Goal: Information Seeking & Learning: Learn about a topic

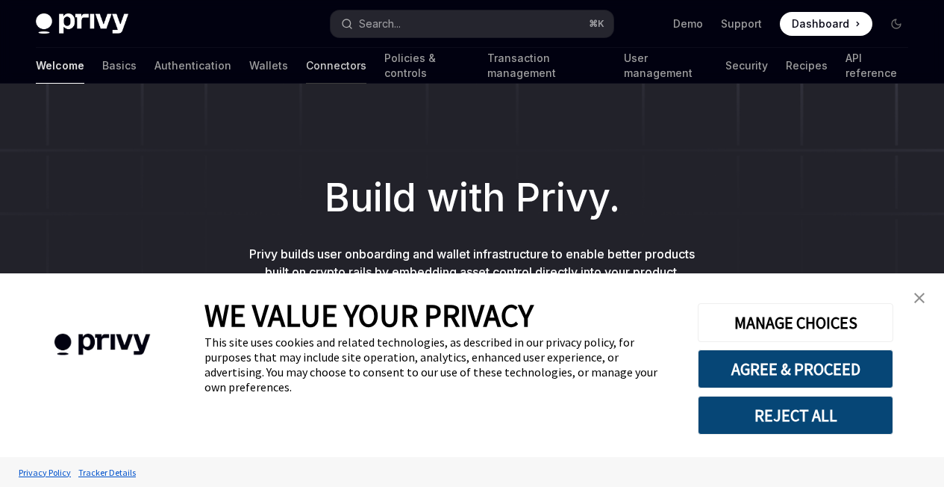
click at [306, 70] on link "Connectors" at bounding box center [336, 66] width 60 height 36
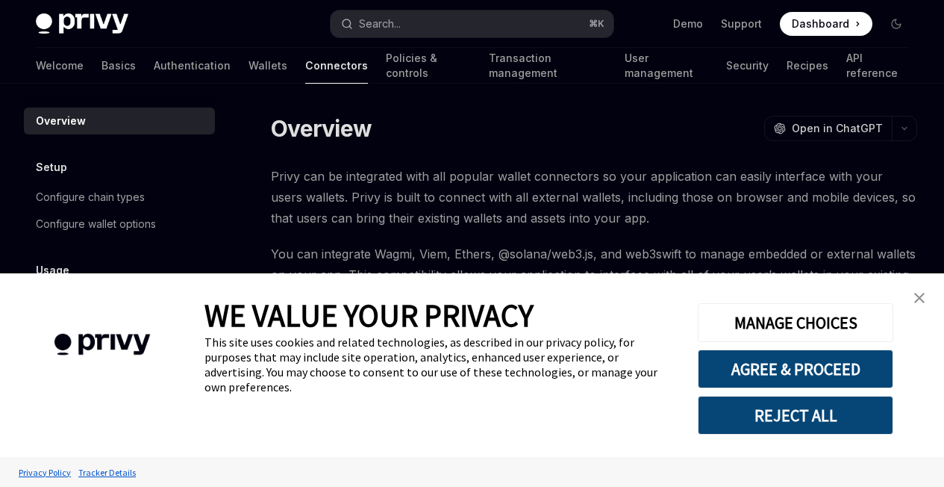
click at [0, 0] on div at bounding box center [0, 0] width 0 height 0
click at [914, 306] on link "close banner" at bounding box center [920, 298] width 30 height 30
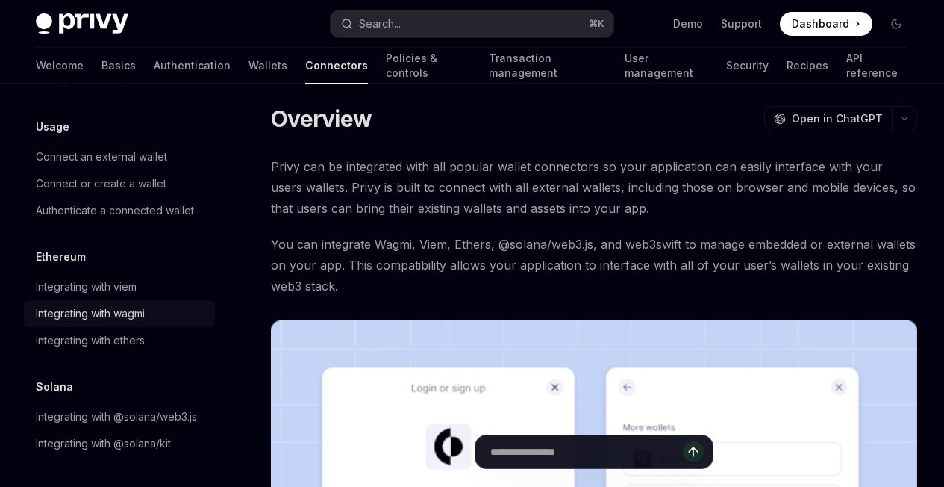
scroll to position [348, 0]
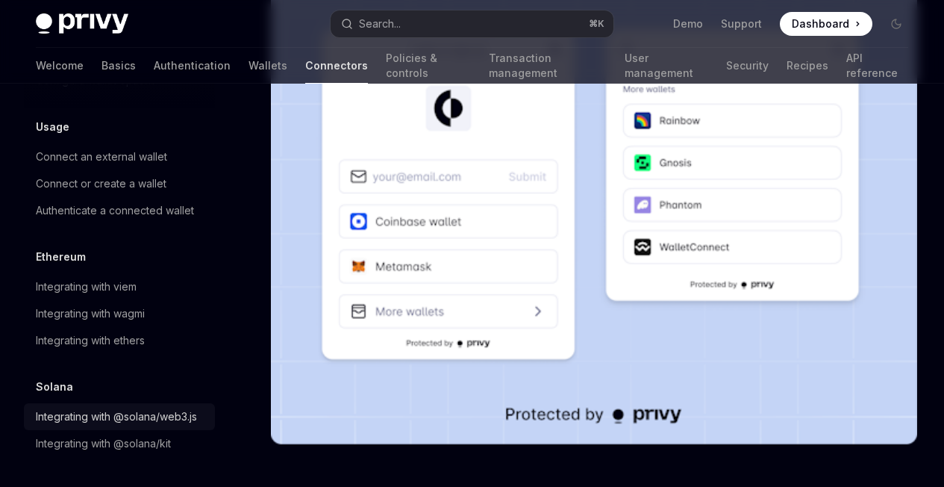
click at [91, 408] on div "Integrating with @solana/web3.js" at bounding box center [116, 417] width 161 height 18
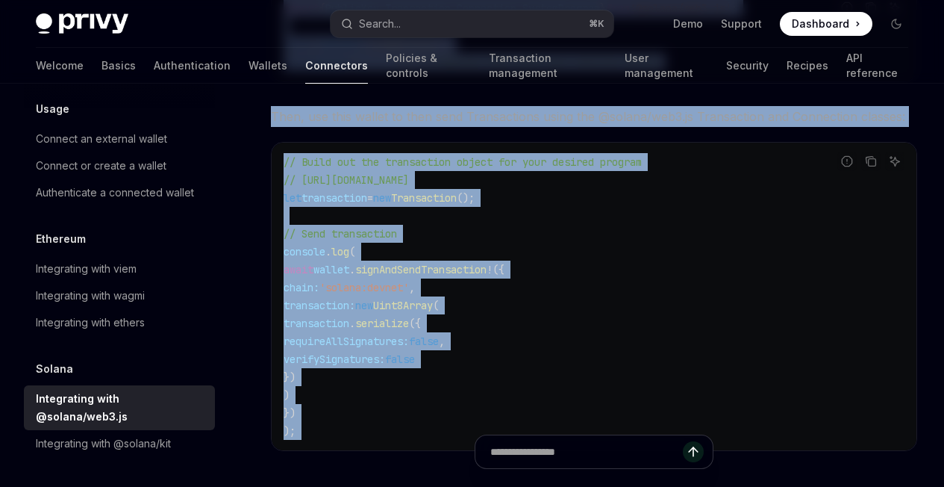
scroll to position [713, 0]
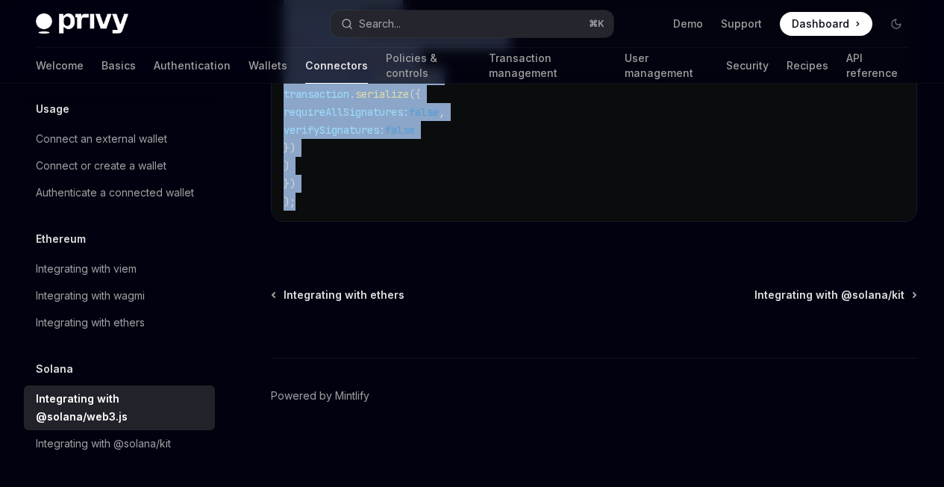
drag, startPoint x: 265, startPoint y: 119, endPoint x: 675, endPoint y: 225, distance: 423.3
copy div "Loremi Dolorsitame cons @adipis/eli2.se DoeiUS Temp in UtlaBOR EtdoLO Magn al E…"
click at [94, 449] on div "Integrating with @solana/kit" at bounding box center [103, 443] width 135 height 18
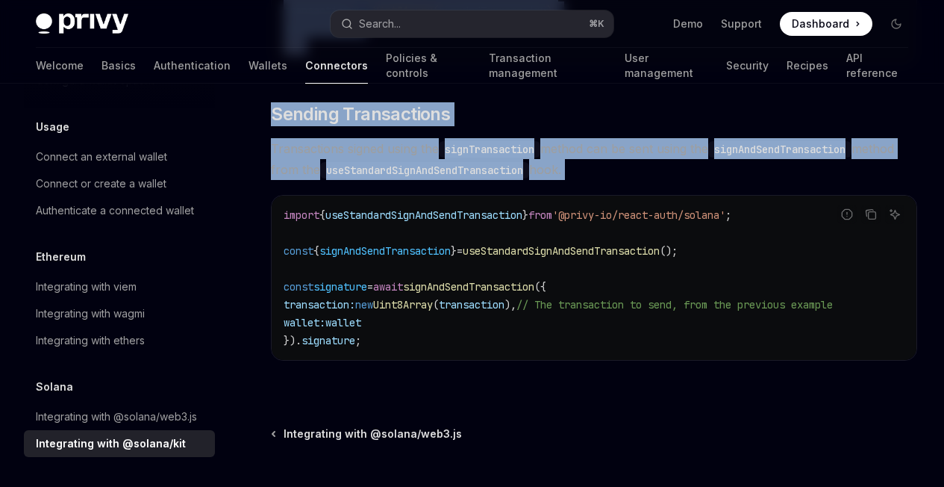
scroll to position [1568, 0]
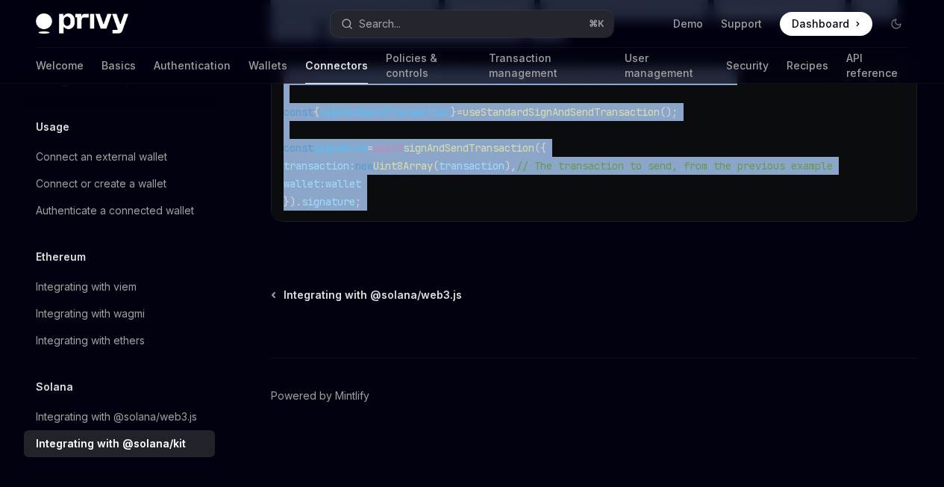
drag, startPoint x: 275, startPoint y: 124, endPoint x: 578, endPoint y: 249, distance: 327.0
copy div "Loremi Dolorsitame cons @adipis/eli SeddOE Temp in UtlaBOR EtdoLO Magn al EnimA…"
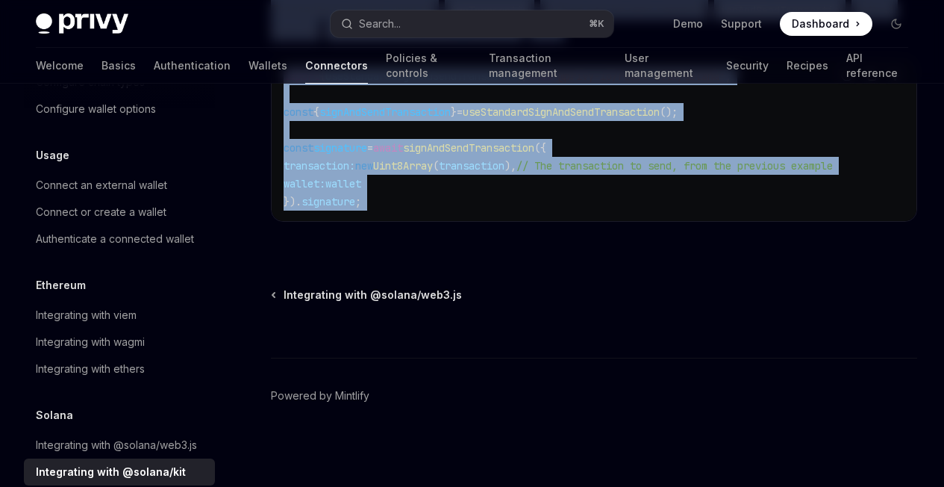
scroll to position [41, 0]
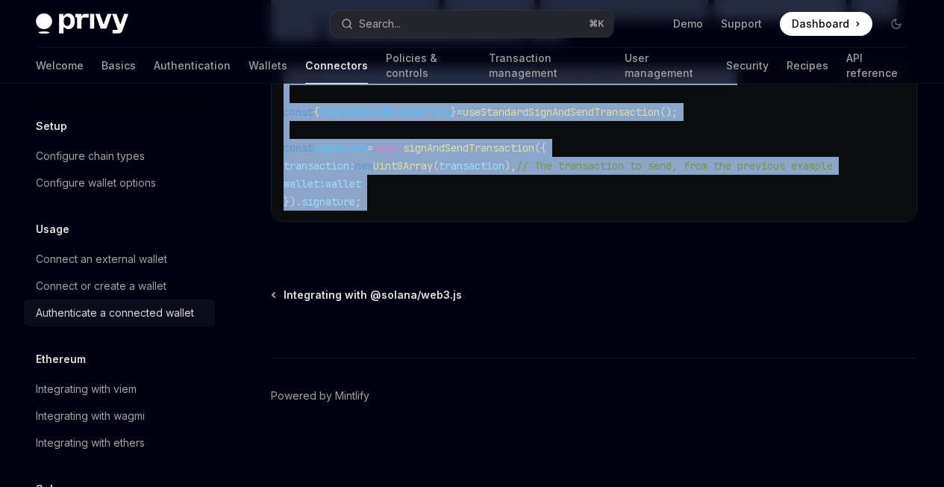
click at [137, 320] on div "Authenticate a connected wallet" at bounding box center [115, 313] width 158 height 18
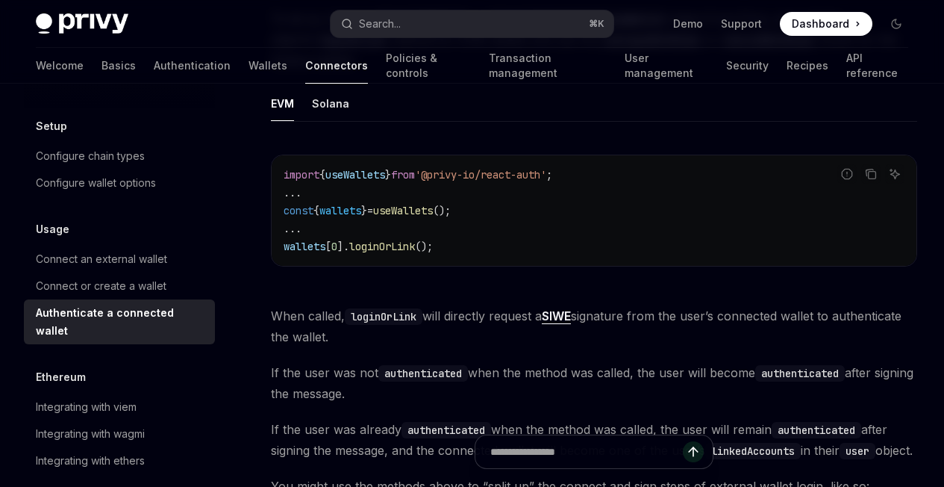
scroll to position [331, 0]
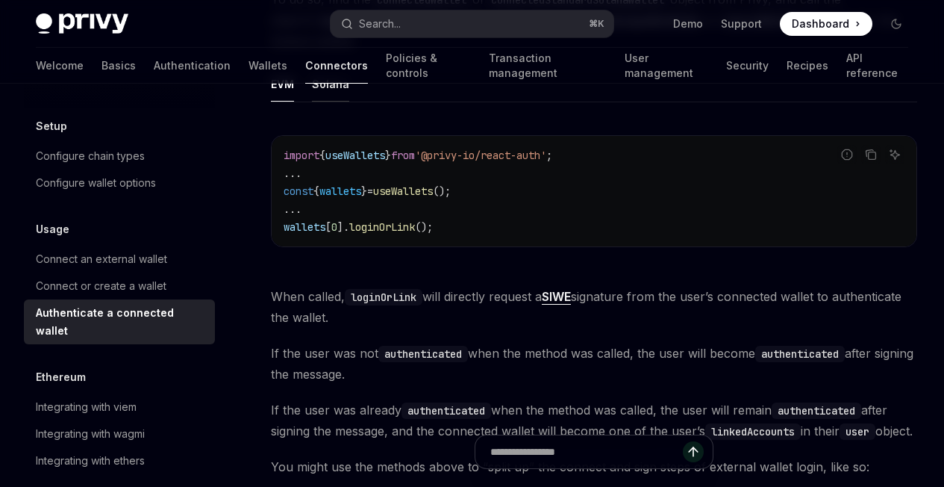
click at [322, 102] on button "Solana" at bounding box center [330, 83] width 37 height 35
type textarea "*"
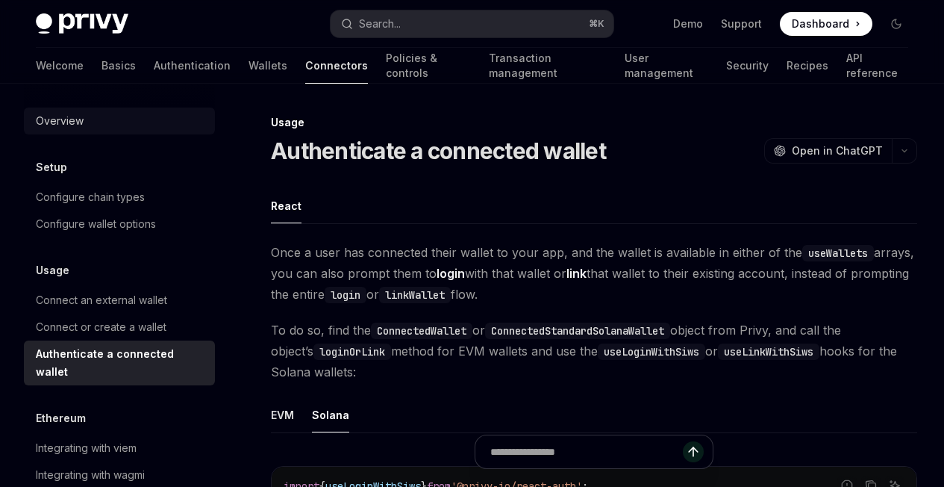
click at [73, 112] on div "Overview" at bounding box center [60, 121] width 48 height 18
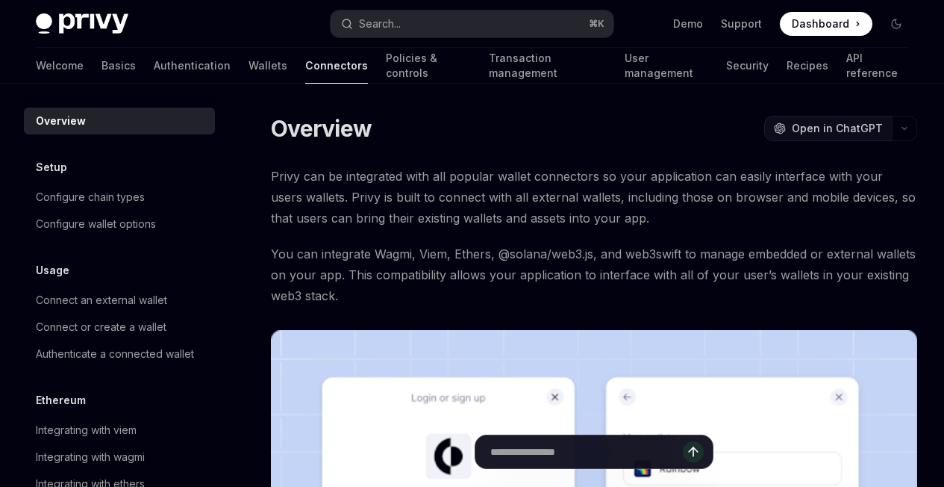
type textarea "*"
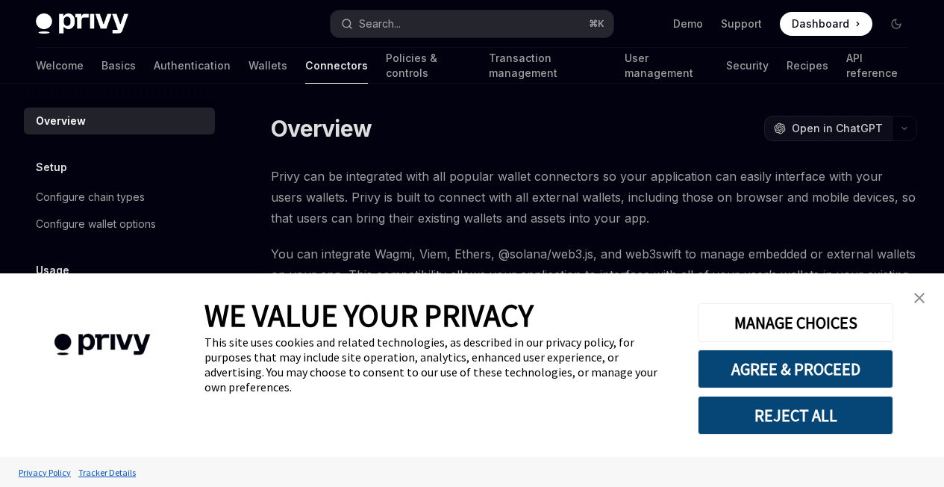
click at [792, 129] on span "Open in ChatGPT" at bounding box center [837, 128] width 91 height 15
